Goal: Task Accomplishment & Management: Use online tool/utility

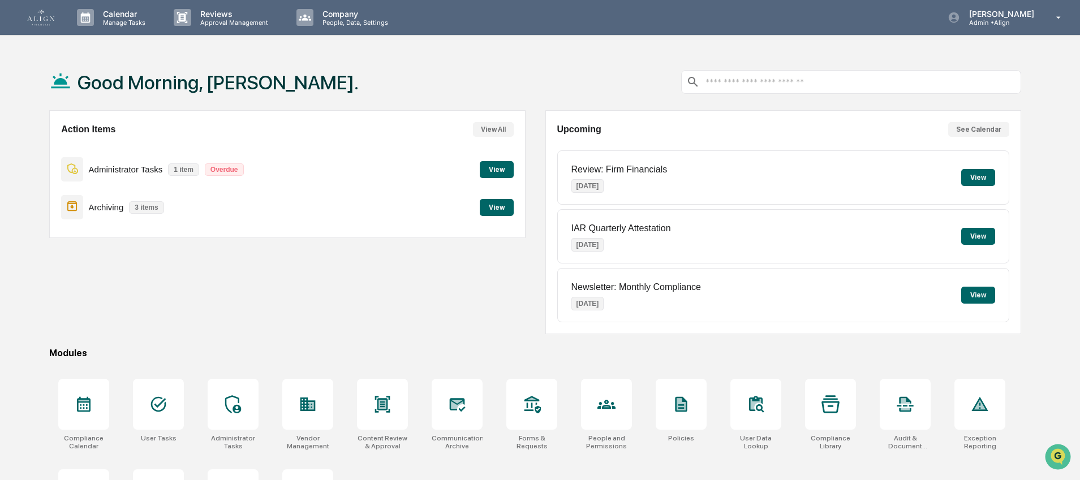
click at [507, 208] on button "View" at bounding box center [497, 207] width 34 height 17
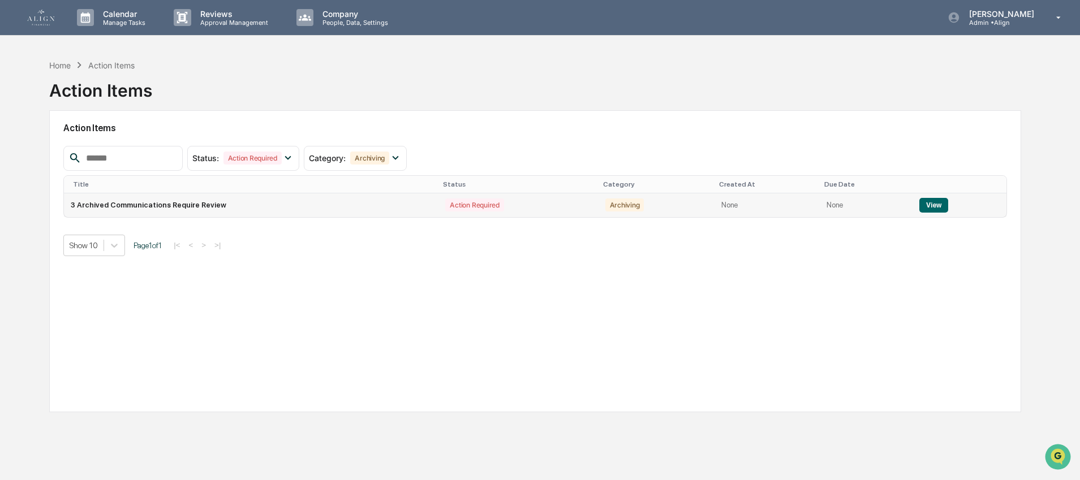
click at [920, 207] on button "View" at bounding box center [934, 205] width 29 height 15
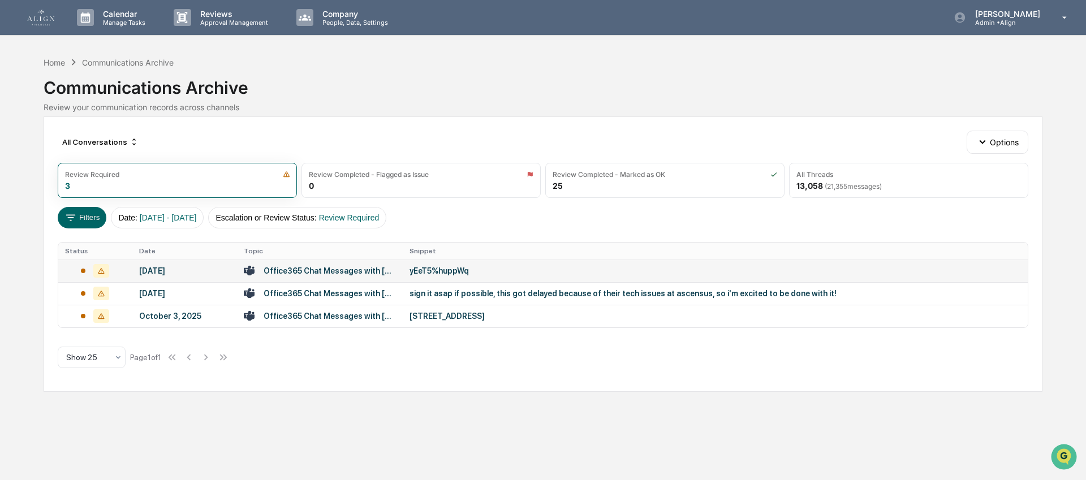
click at [375, 273] on div "Office365 Chat Messages with [PERSON_NAME], [PERSON_NAME] on [DATE]" at bounding box center [330, 271] width 132 height 9
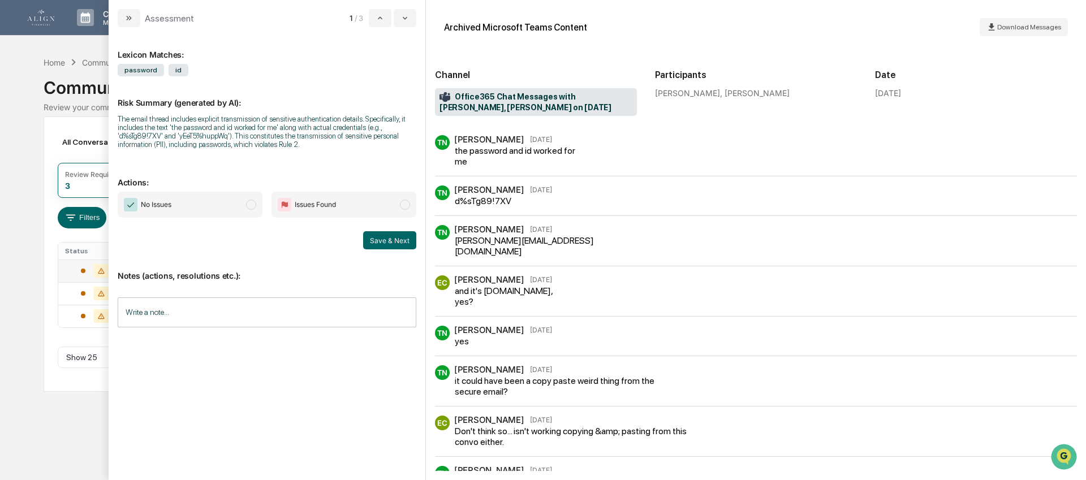
click at [224, 216] on span "No Issues" at bounding box center [190, 205] width 145 height 26
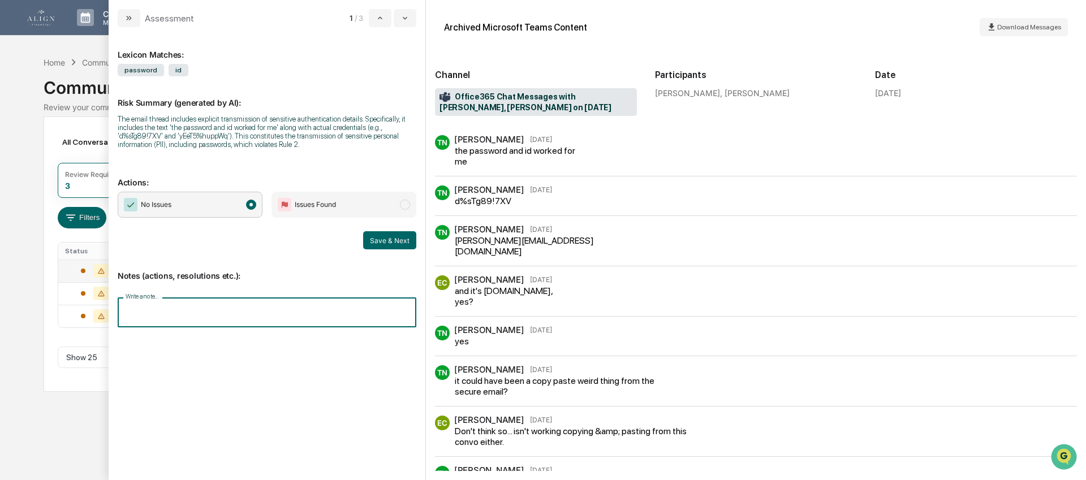
click at [190, 319] on input "Write a note..." at bounding box center [267, 313] width 299 height 30
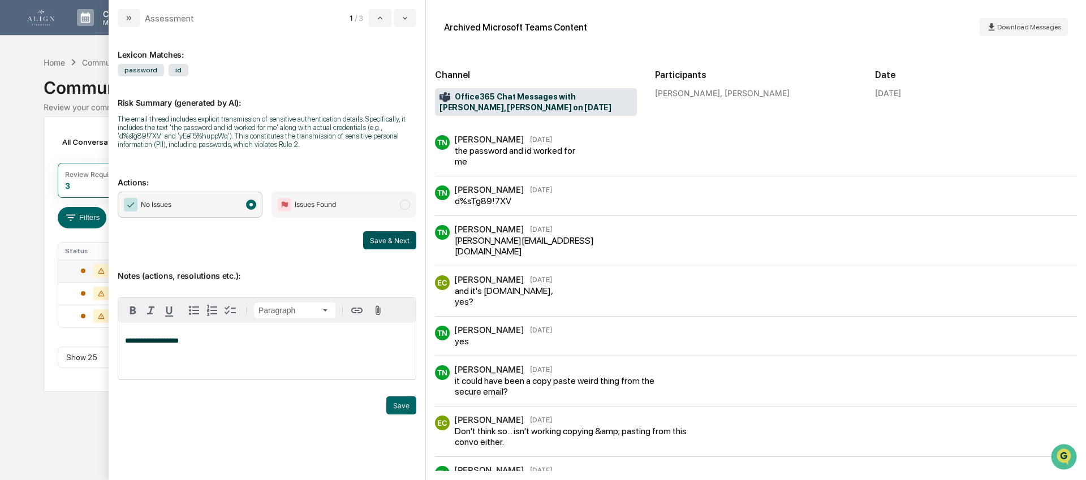
click at [388, 250] on button "Save & Next" at bounding box center [389, 240] width 53 height 18
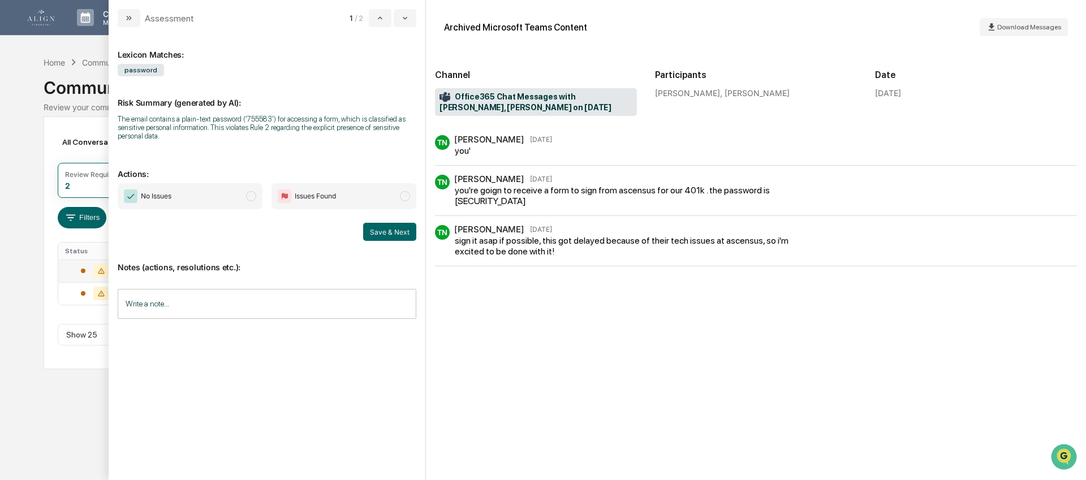
click at [267, 307] on input "Write a note..." at bounding box center [267, 304] width 299 height 30
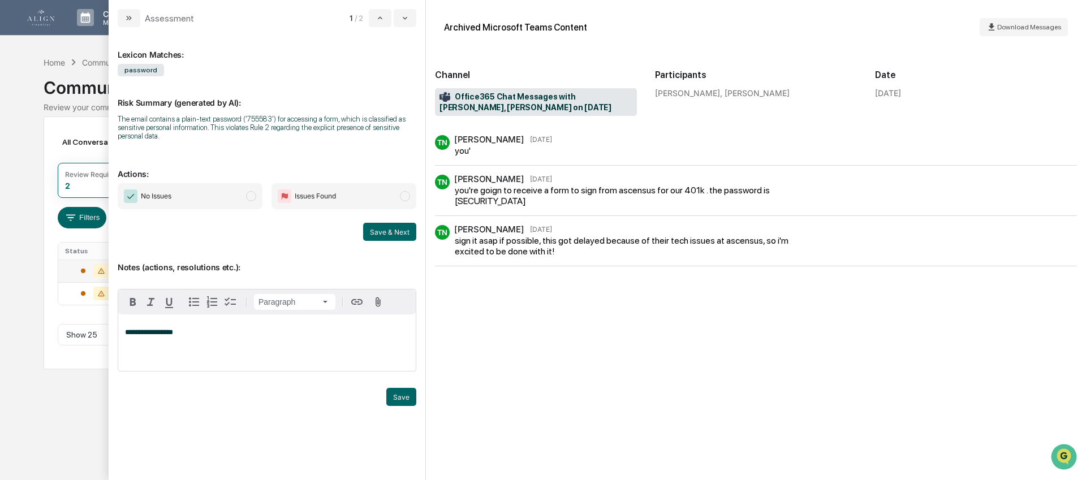
click at [182, 190] on span "No Issues" at bounding box center [190, 196] width 145 height 26
click at [380, 238] on button "Save & Next" at bounding box center [389, 232] width 53 height 18
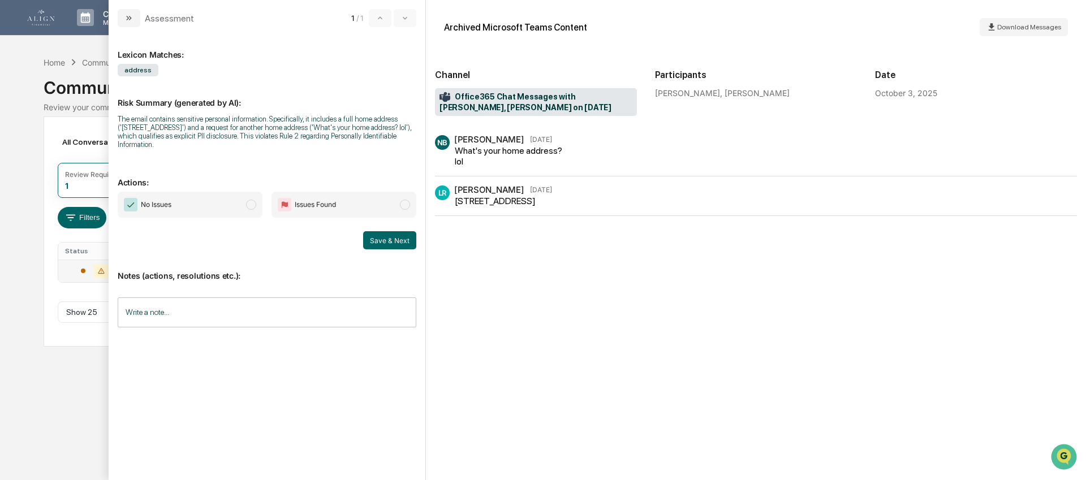
click at [192, 204] on span "No Issues" at bounding box center [190, 205] width 145 height 26
click at [188, 334] on div "modal" at bounding box center [267, 332] width 299 height 17
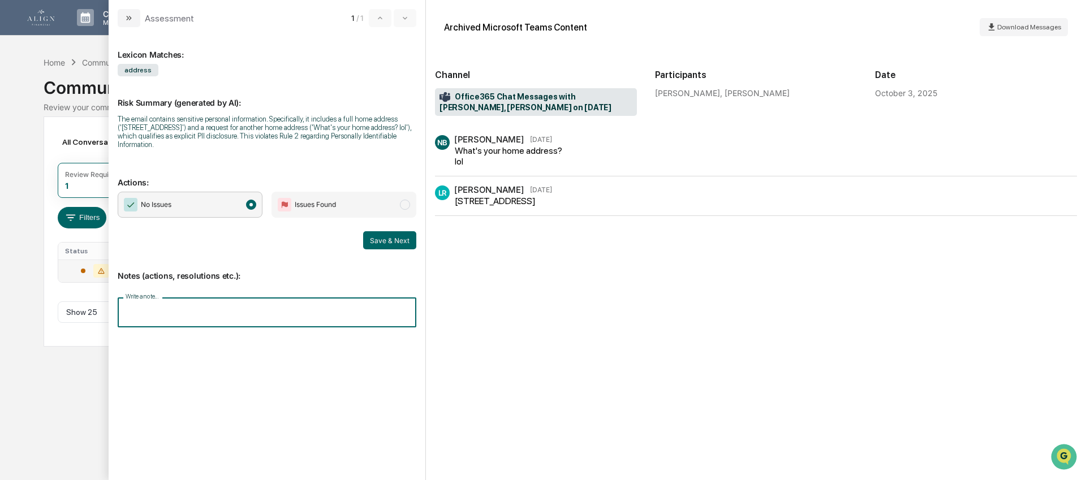
click at [192, 321] on input "Write a note..." at bounding box center [267, 313] width 299 height 30
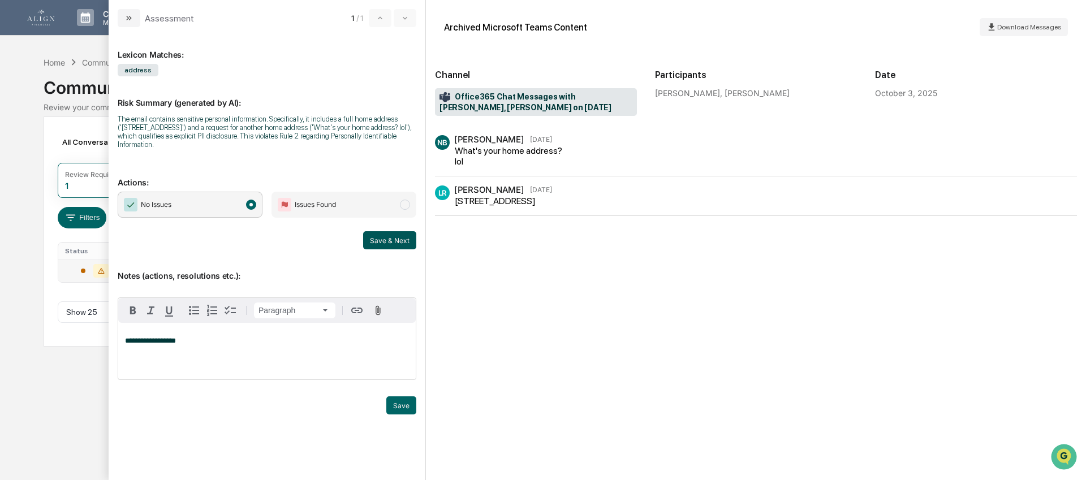
click at [401, 248] on button "Save & Next" at bounding box center [389, 240] width 53 height 18
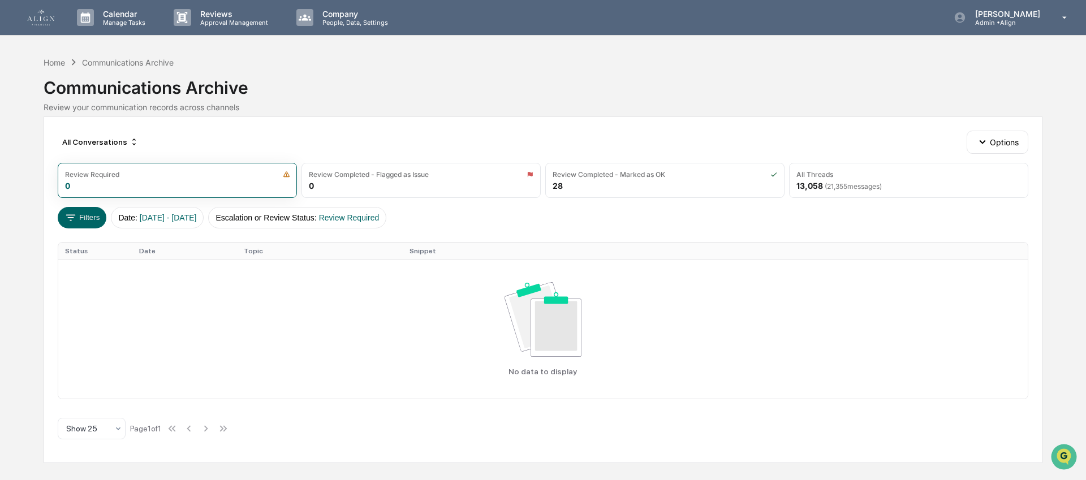
click at [46, 17] on img at bounding box center [40, 18] width 27 height 16
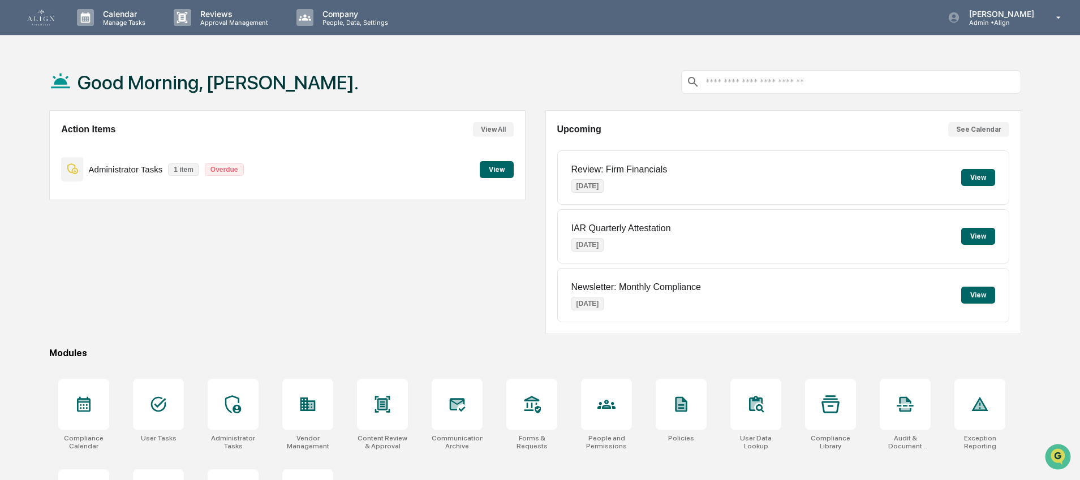
click at [504, 167] on button "View" at bounding box center [497, 169] width 34 height 17
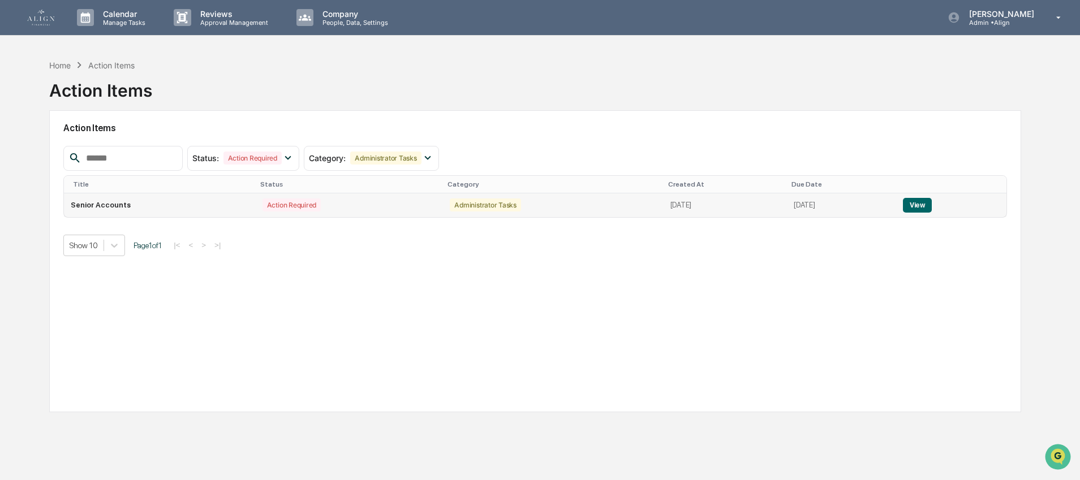
click at [156, 206] on td "Senior Accounts" at bounding box center [159, 206] width 191 height 24
click at [907, 207] on button "View" at bounding box center [917, 205] width 29 height 15
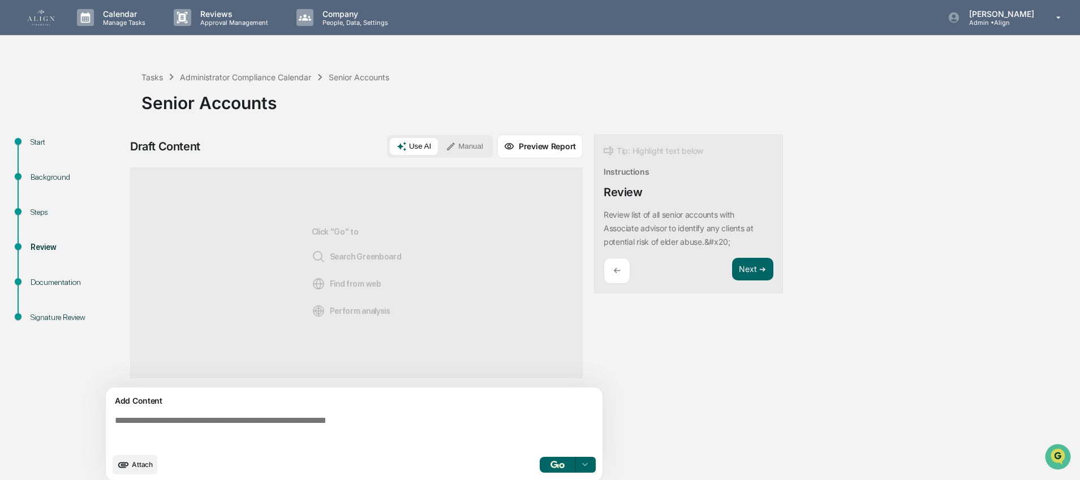
click at [45, 22] on img at bounding box center [40, 18] width 27 height 16
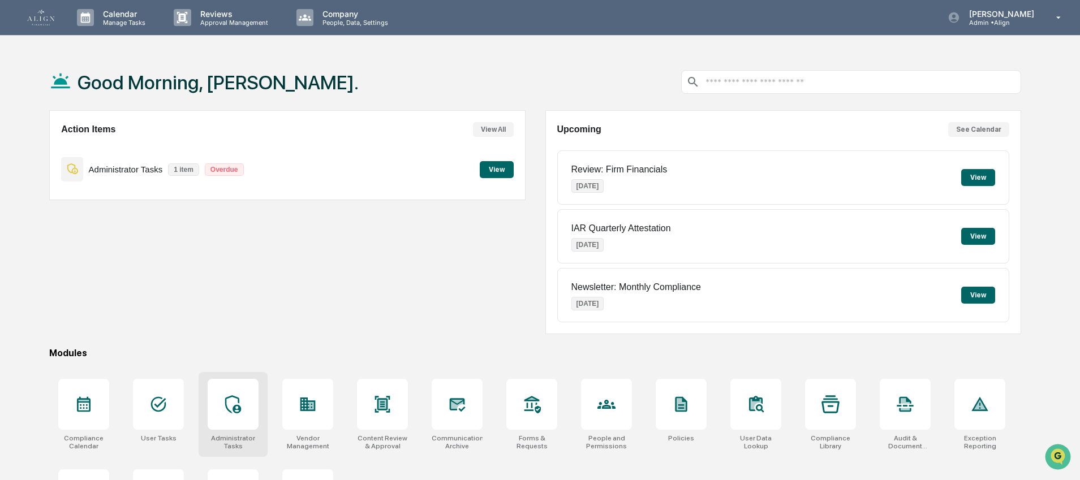
click at [222, 412] on div at bounding box center [233, 404] width 51 height 51
